Goal: Complete application form

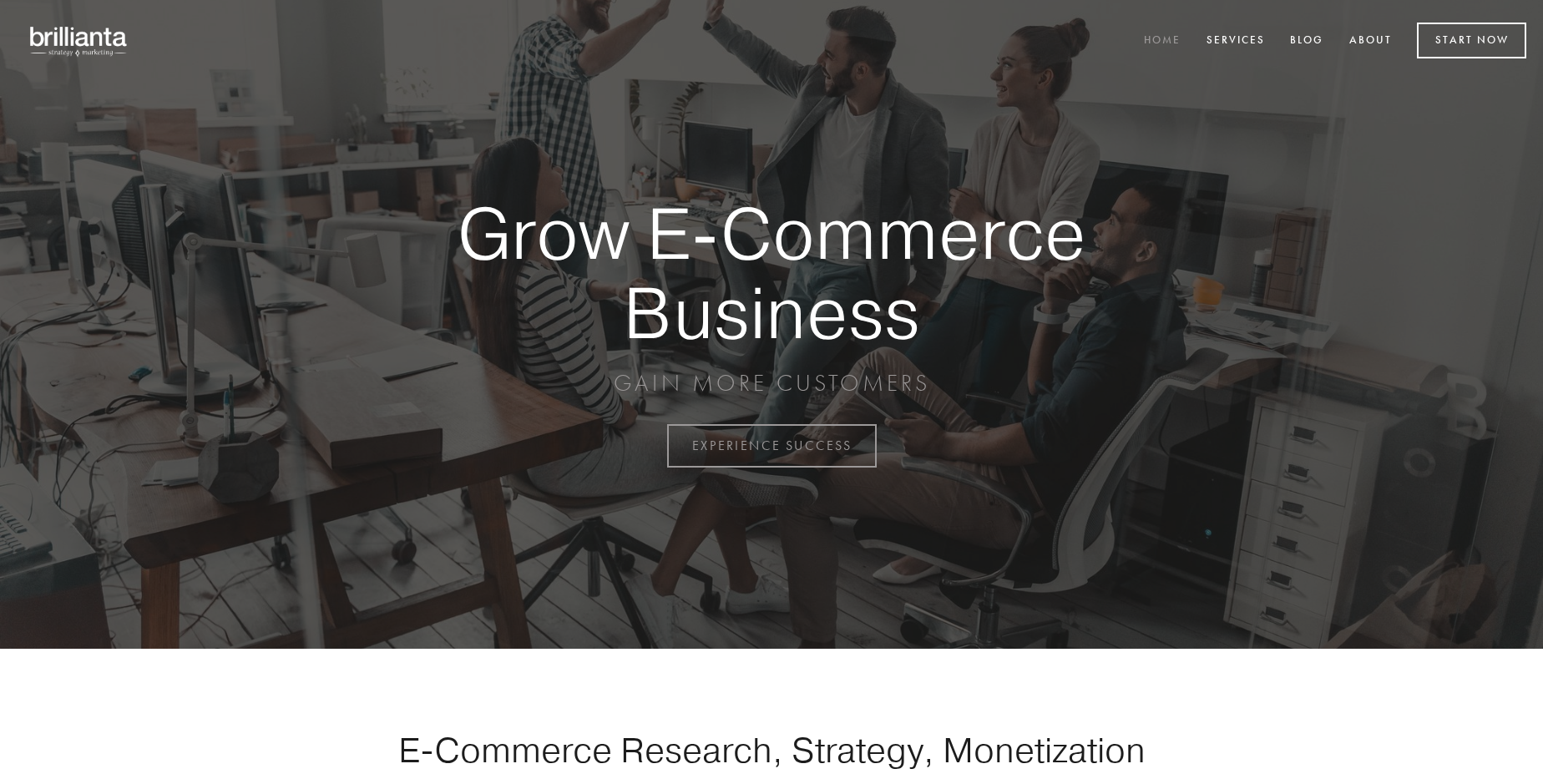
scroll to position [4377, 0]
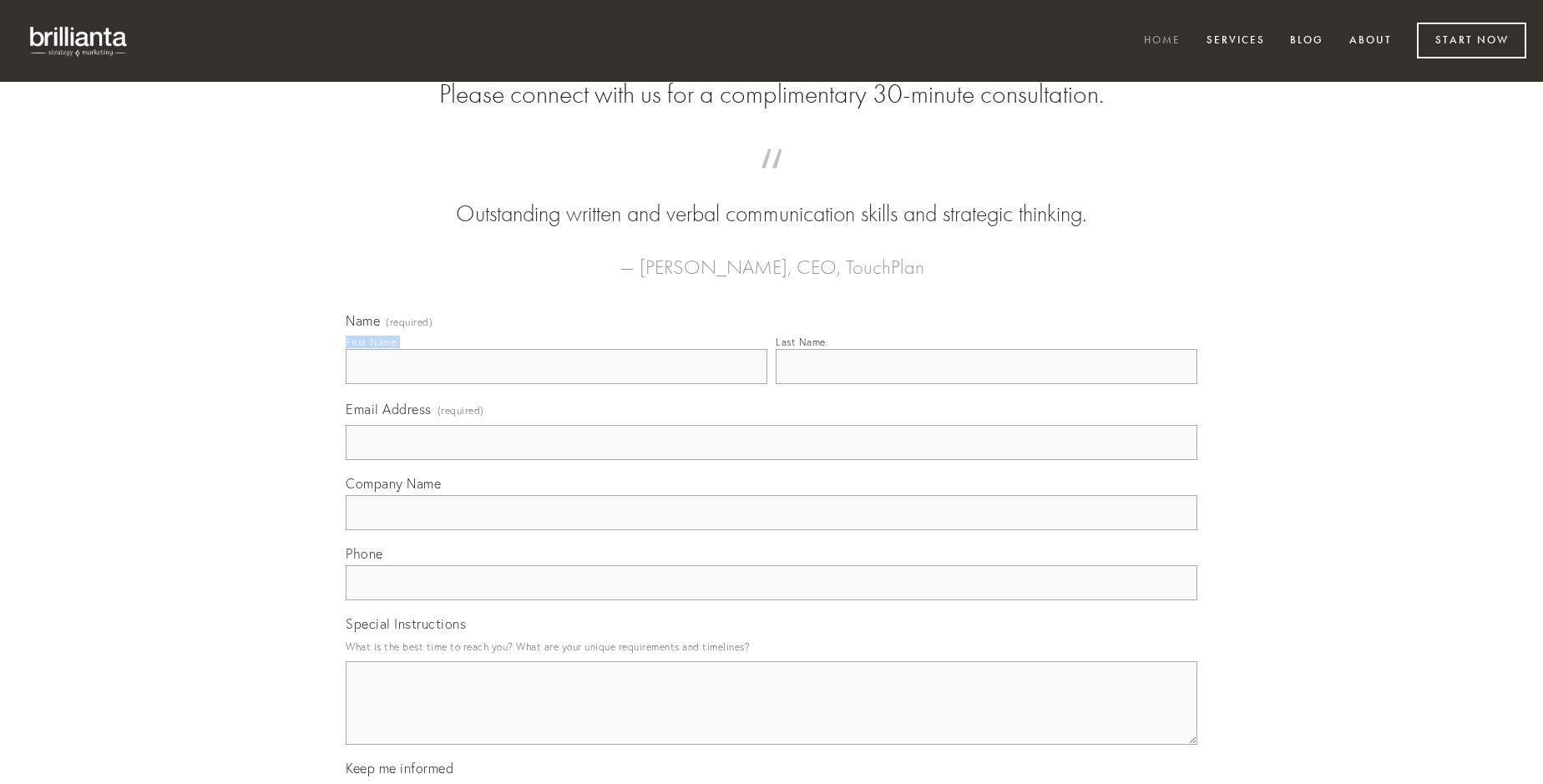
type input "[PERSON_NAME]"
click at [986, 384] on input "Last Name" at bounding box center [986, 366] width 421 height 35
type input "[PERSON_NAME]"
click at [772, 460] on input "Email Address (required)" at bounding box center [772, 441] width 852 height 35
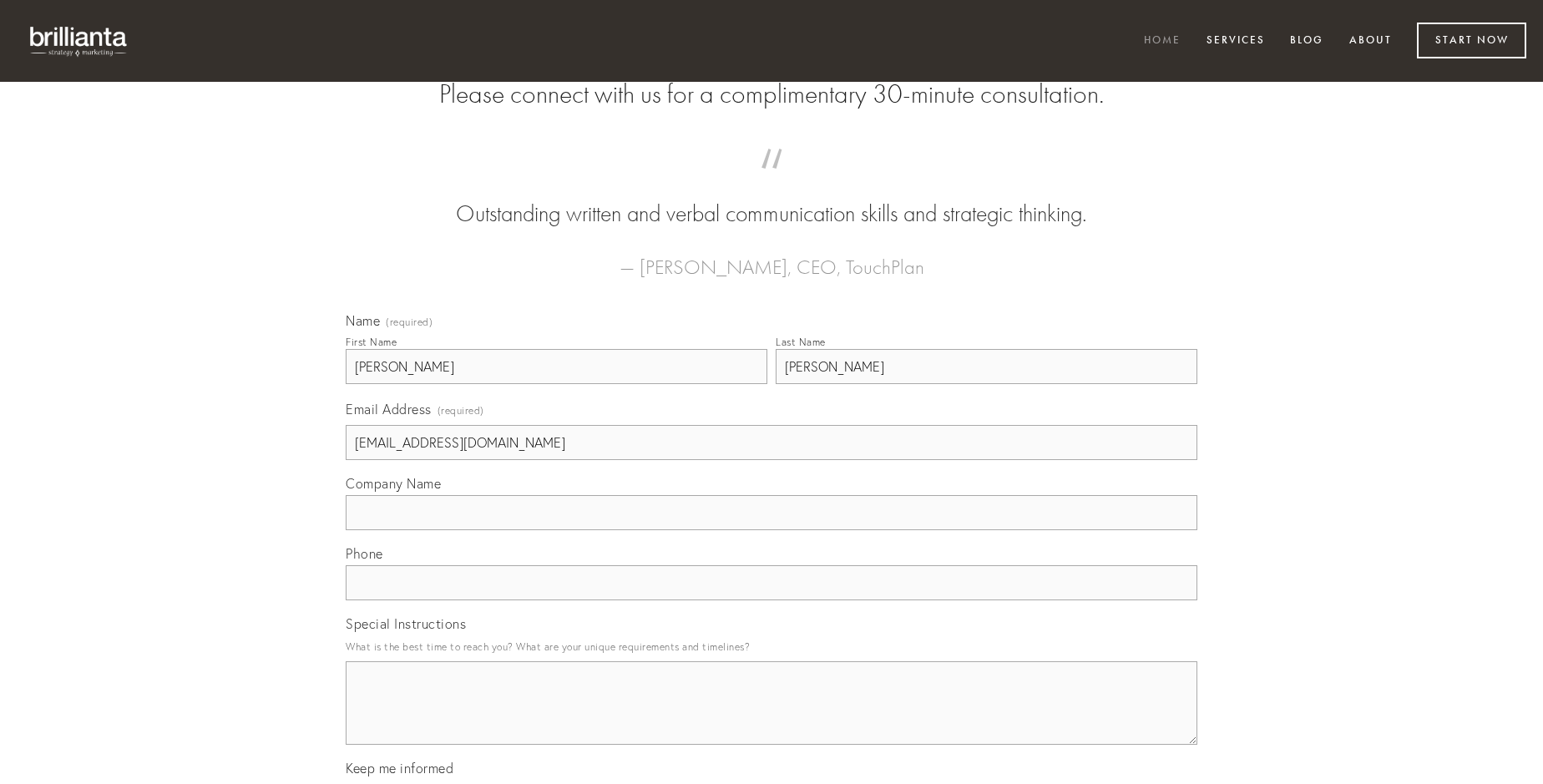
type input "[EMAIL_ADDRESS][DOMAIN_NAME]"
click at [772, 530] on input "Company Name" at bounding box center [772, 512] width 852 height 35
type input "quibusdam"
click at [772, 600] on input "text" at bounding box center [772, 582] width 852 height 35
click at [772, 718] on textarea "Special Instructions" at bounding box center [772, 703] width 852 height 84
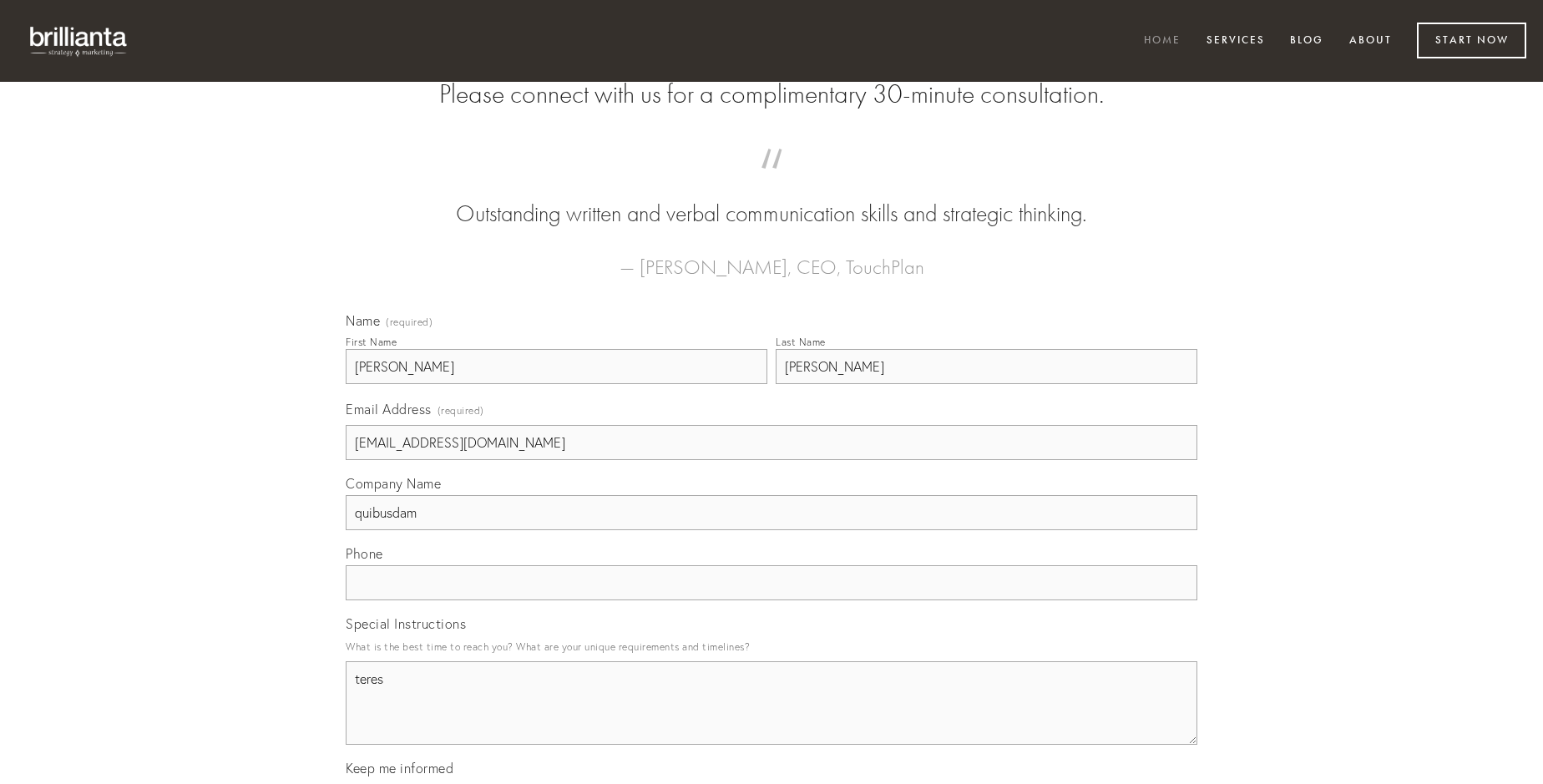
type textarea "teres"
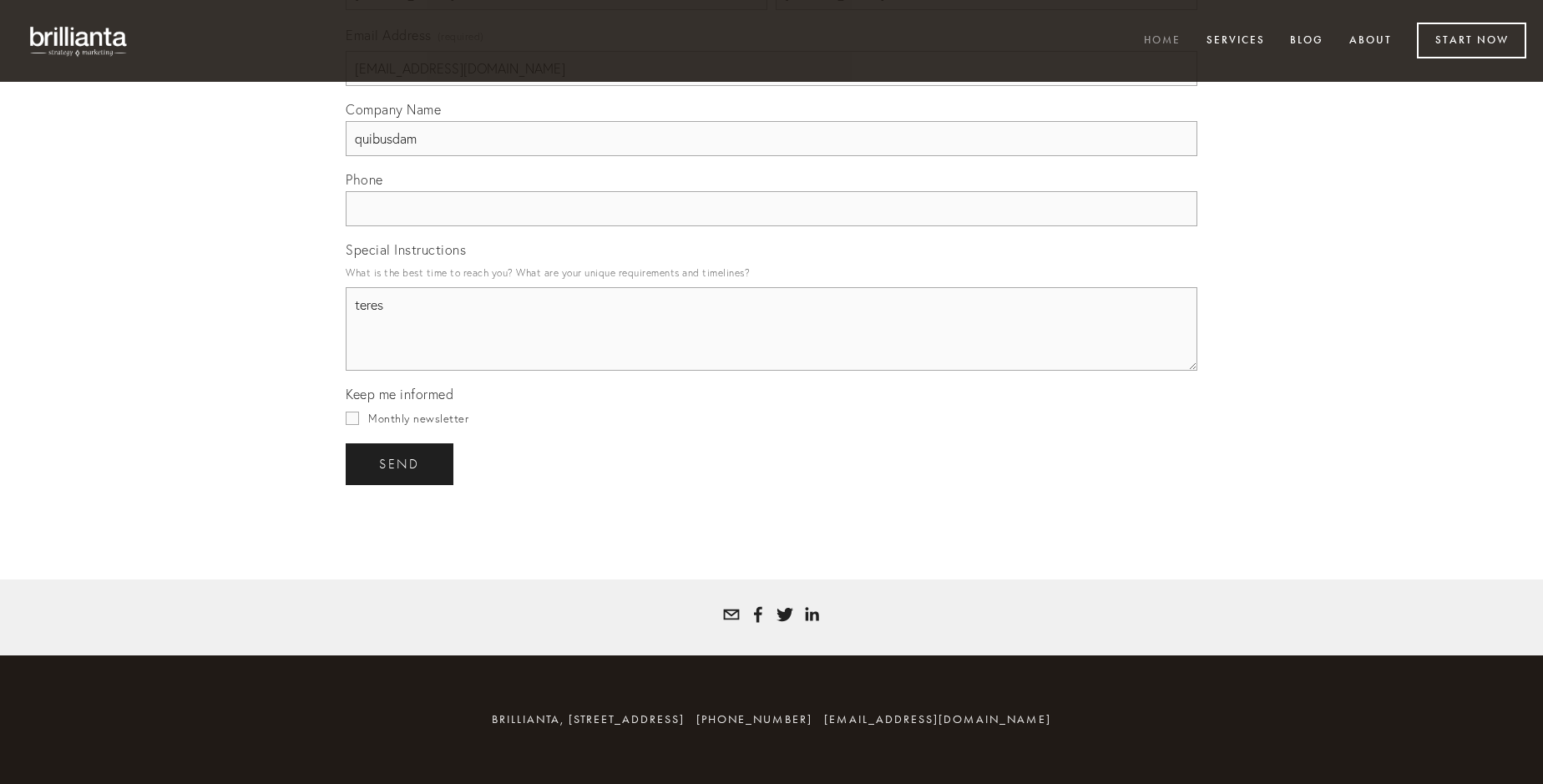
click at [401, 463] on span "send" at bounding box center [399, 464] width 41 height 15
